Goal: Task Accomplishment & Management: Use online tool/utility

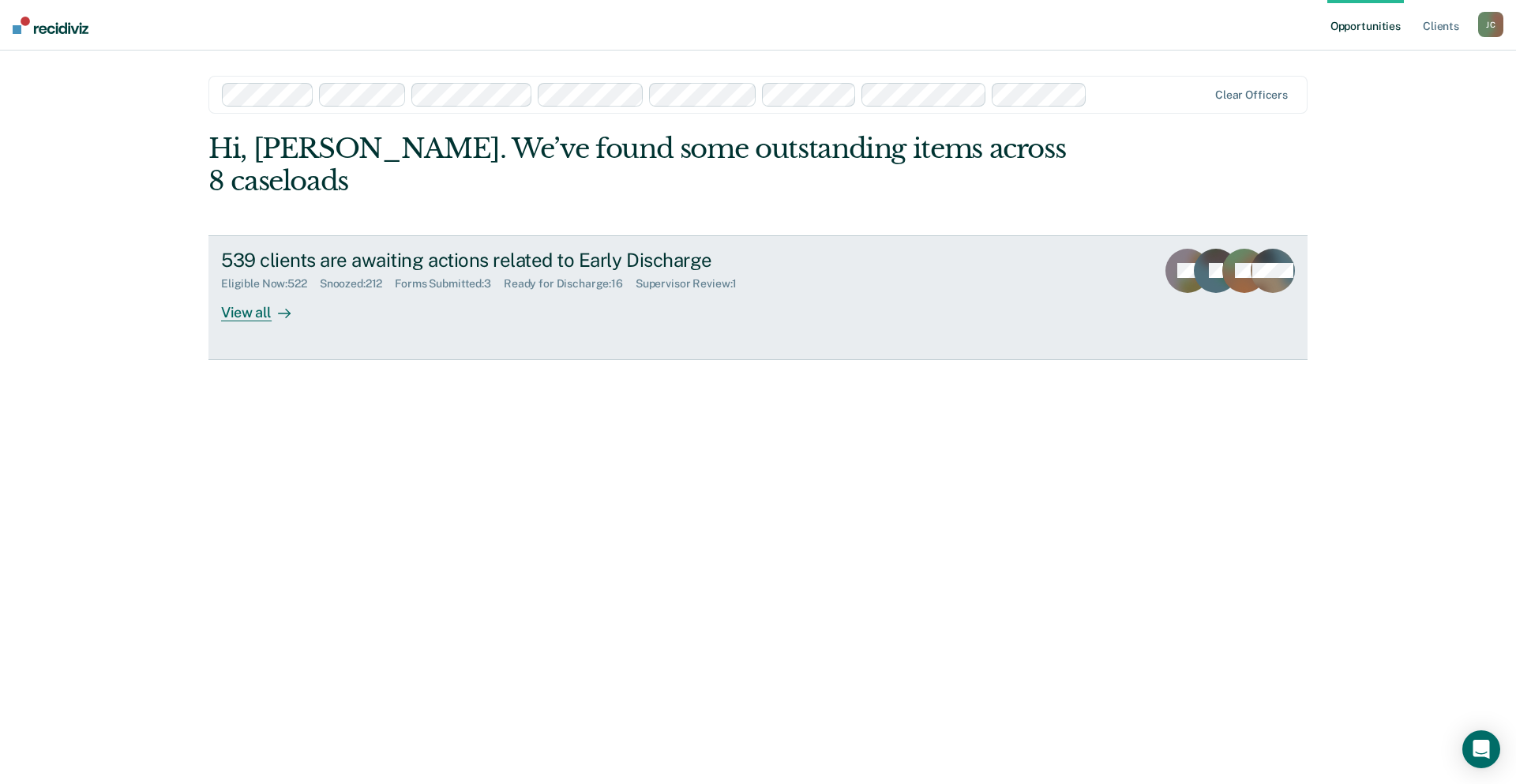
click at [236, 290] on div "View all" at bounding box center [265, 306] width 88 height 31
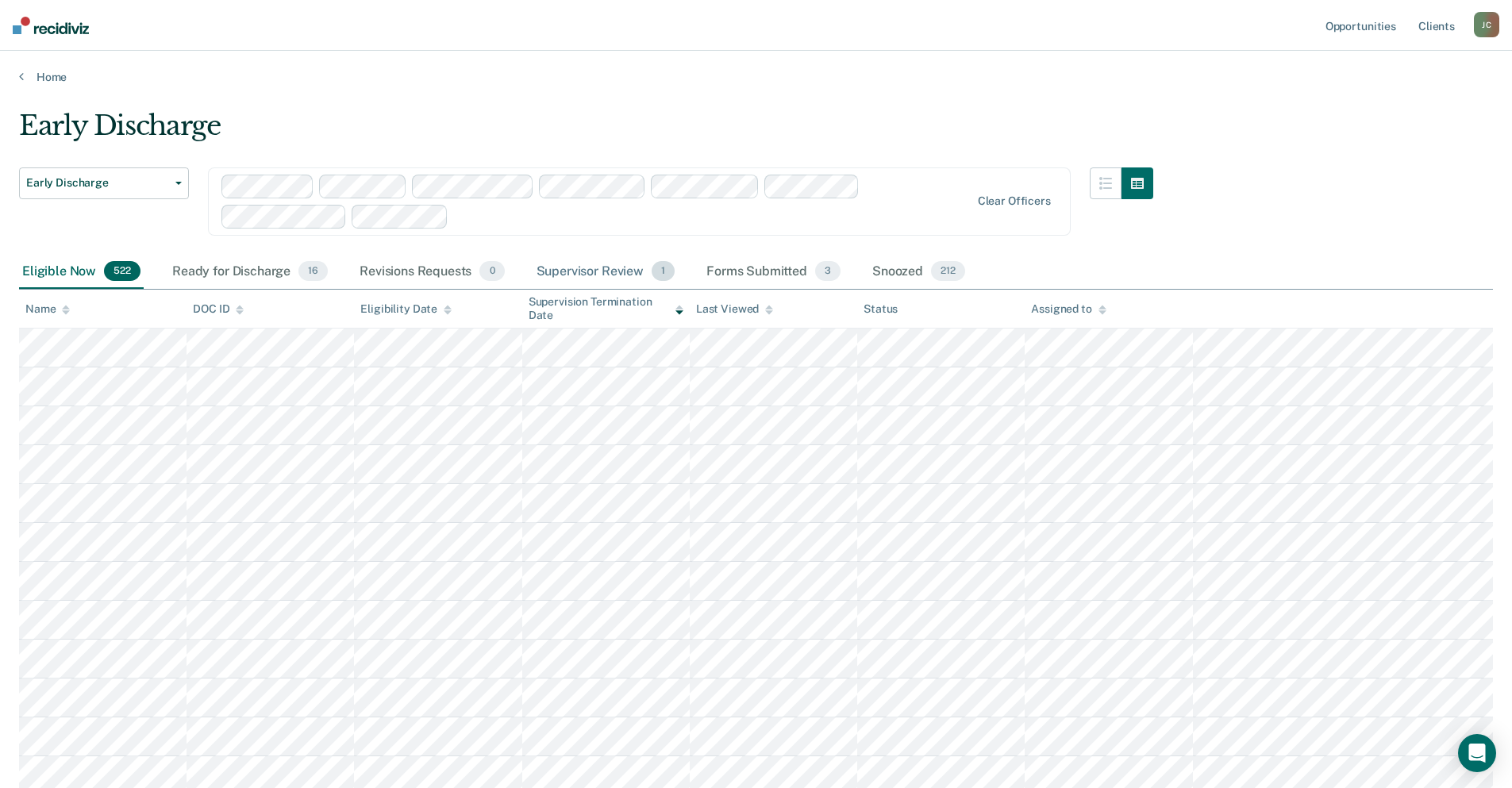
click at [633, 269] on div "Supervisor Review 1" at bounding box center [606, 272] width 146 height 35
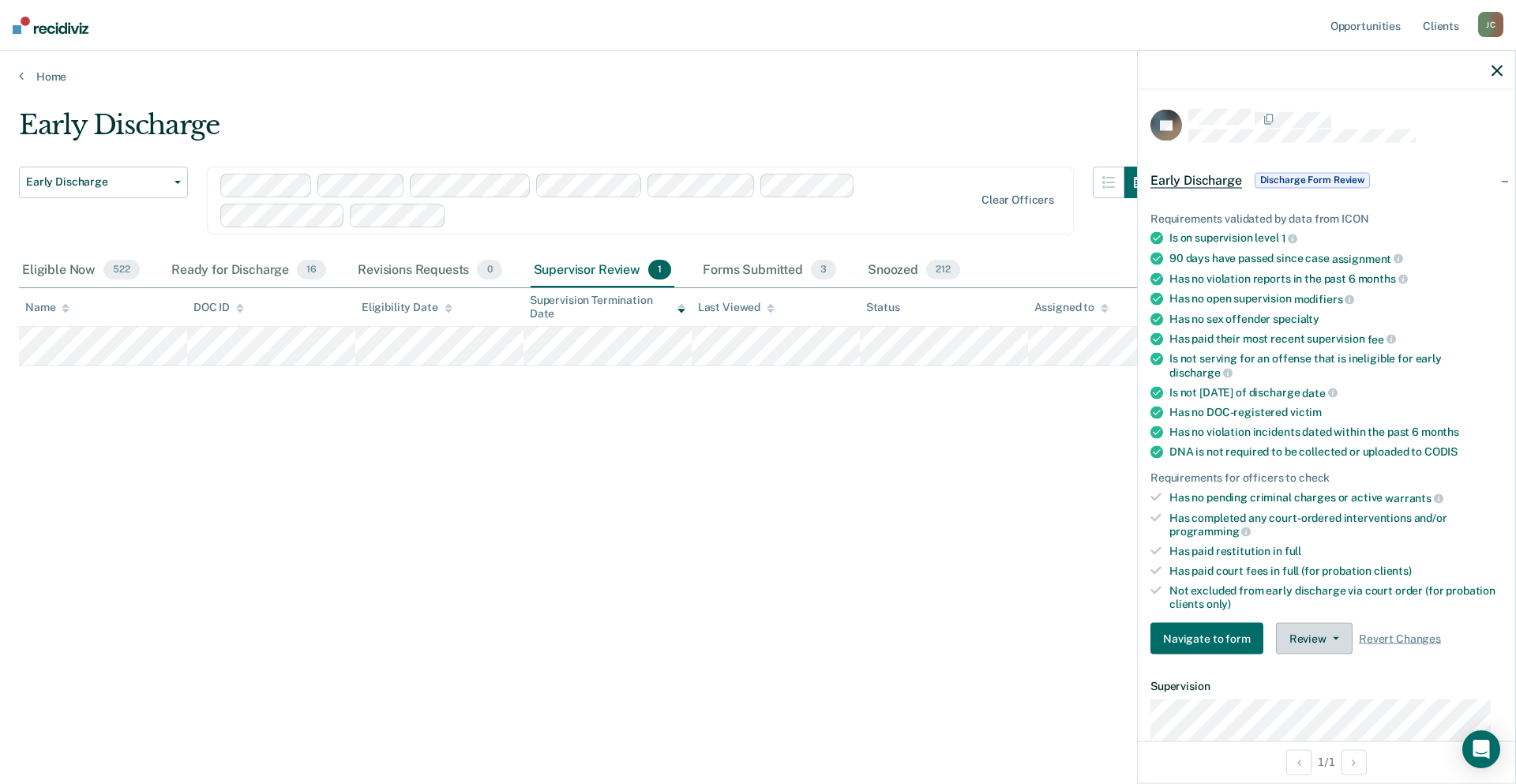
click at [1337, 646] on button "Review" at bounding box center [1314, 638] width 76 height 31
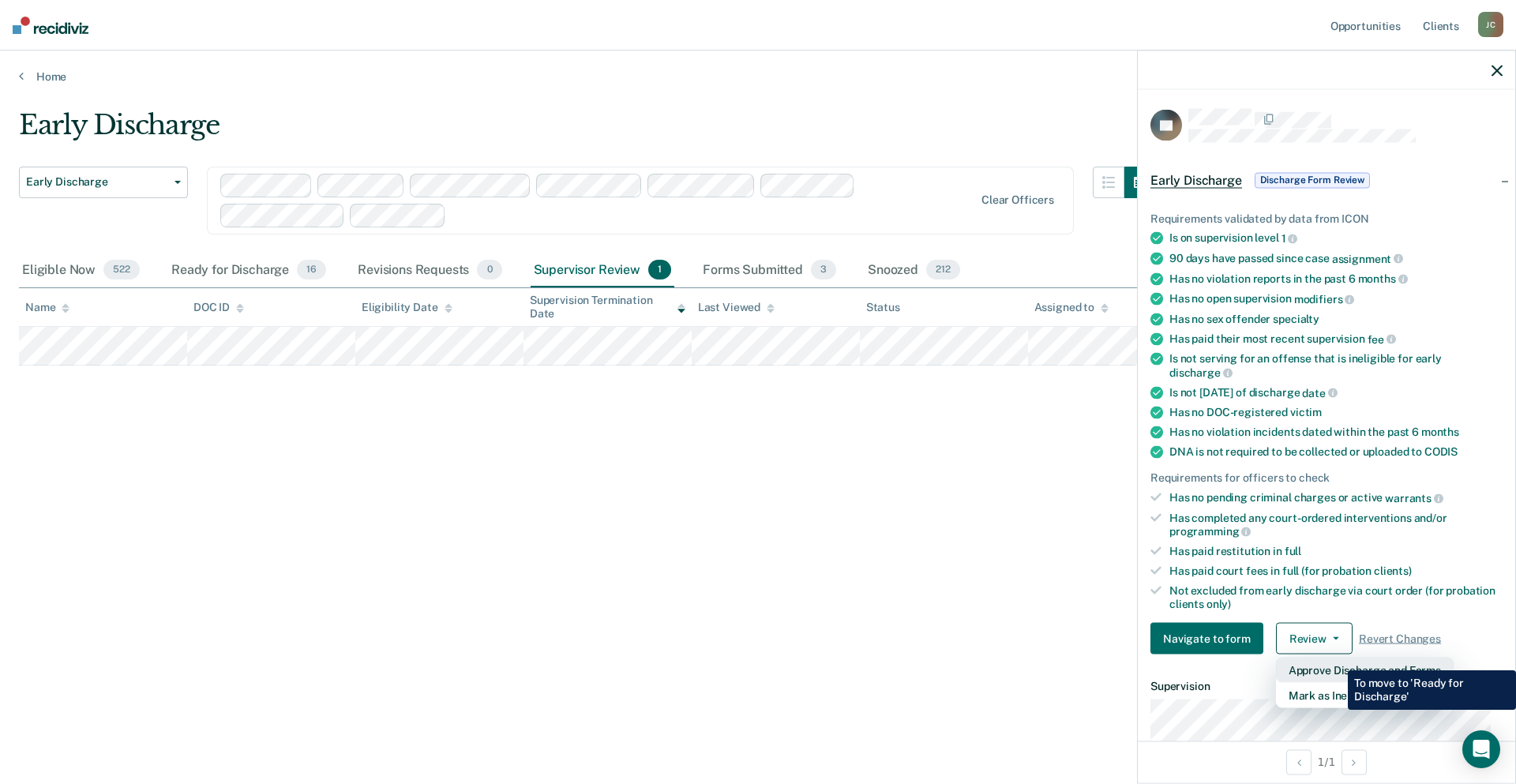
click at [1336, 658] on button "Approve Discharge and Forms" at bounding box center [1365, 670] width 178 height 25
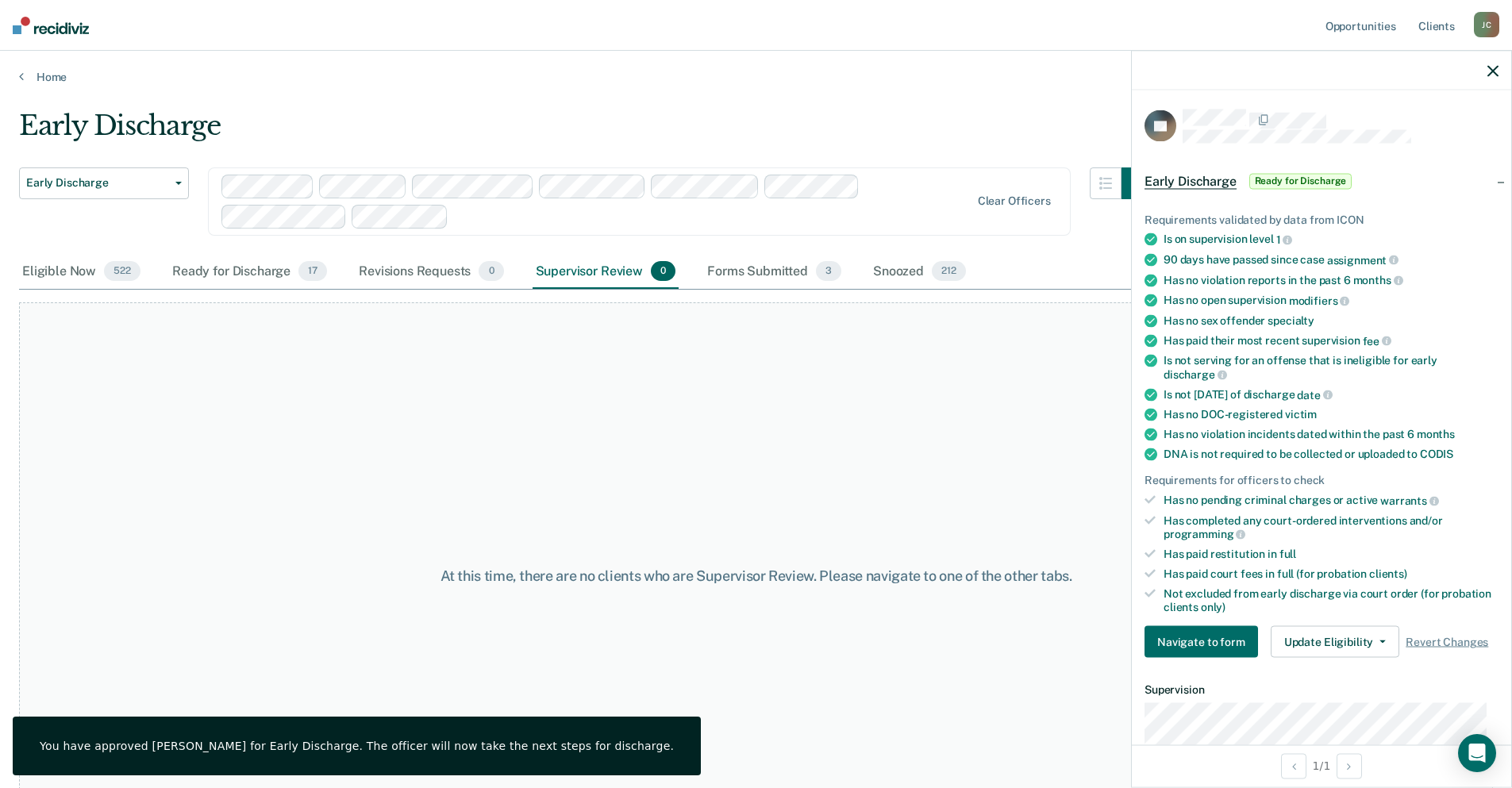
click at [1493, 69] on icon "button" at bounding box center [1492, 70] width 11 height 11
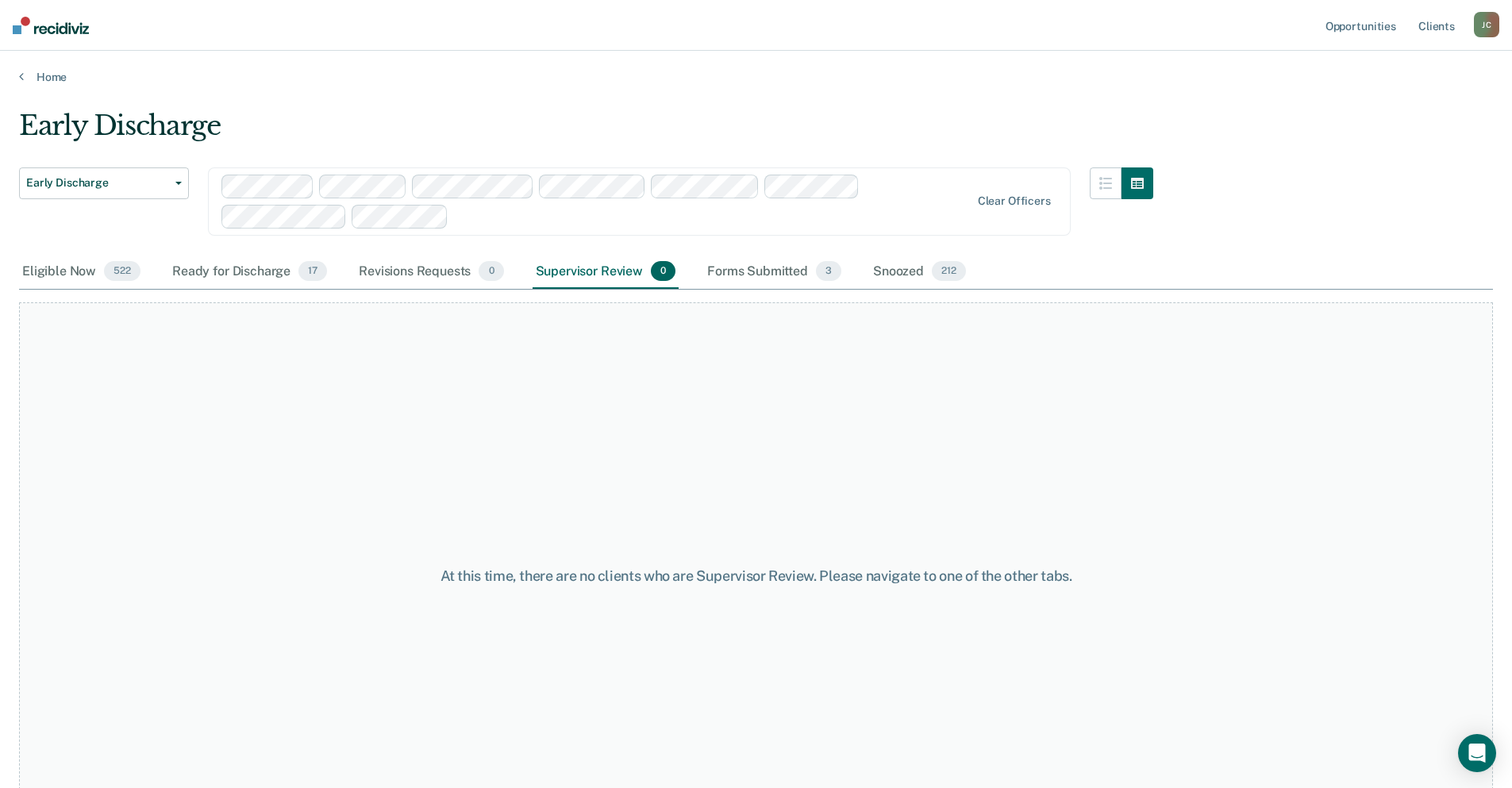
click at [817, 100] on main "Early Discharge Early Discharge Early Discharge Clear officers Eligible Now 522…" at bounding box center [756, 433] width 1512 height 699
